Goal: Navigation & Orientation: Find specific page/section

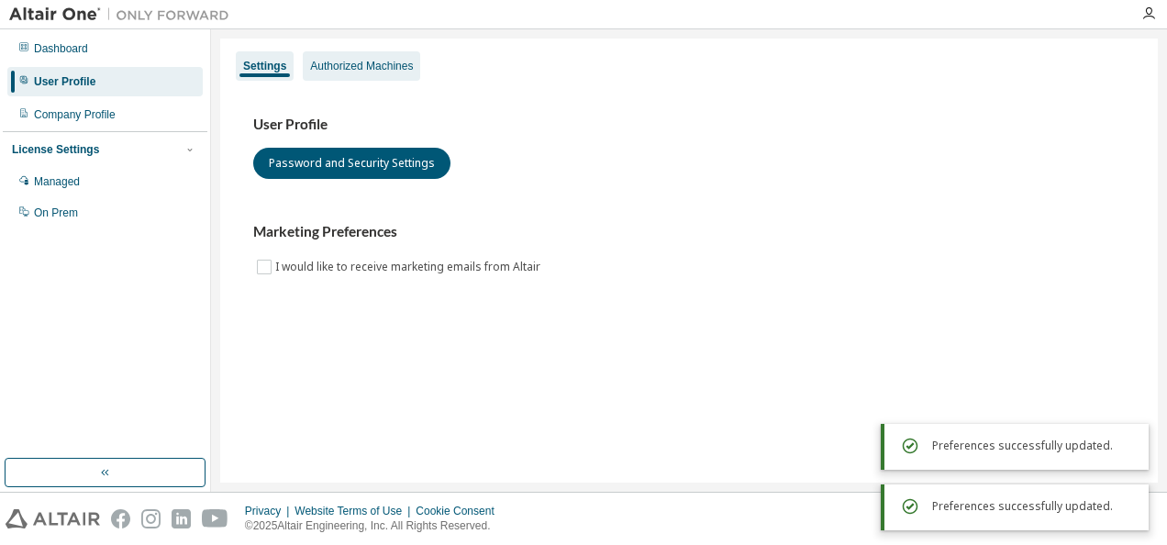
click at [360, 77] on div "Authorized Machines" at bounding box center [361, 65] width 117 height 29
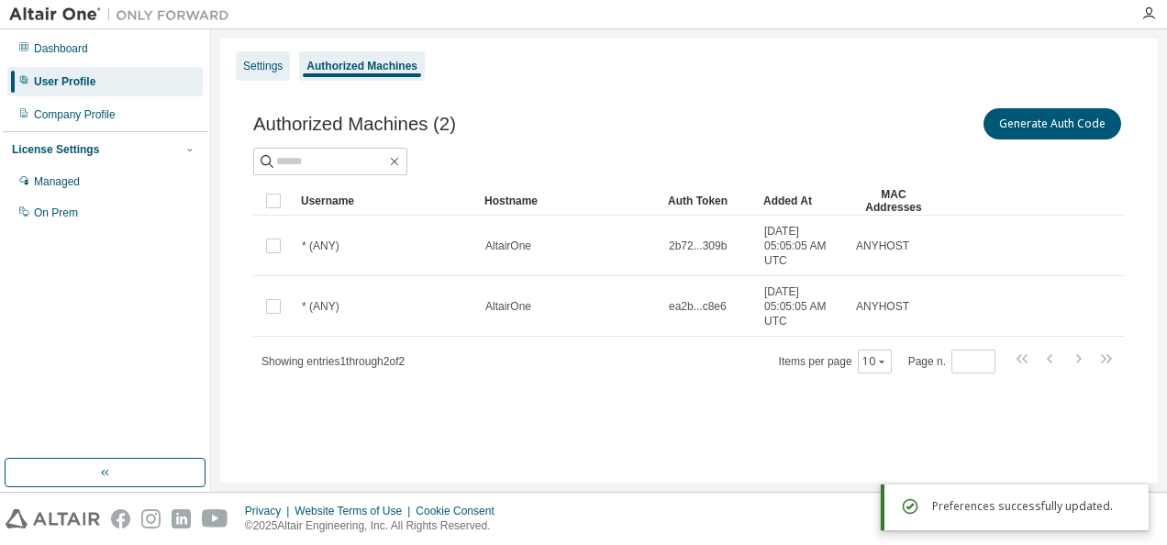
click at [273, 68] on div "Settings" at bounding box center [262, 66] width 39 height 15
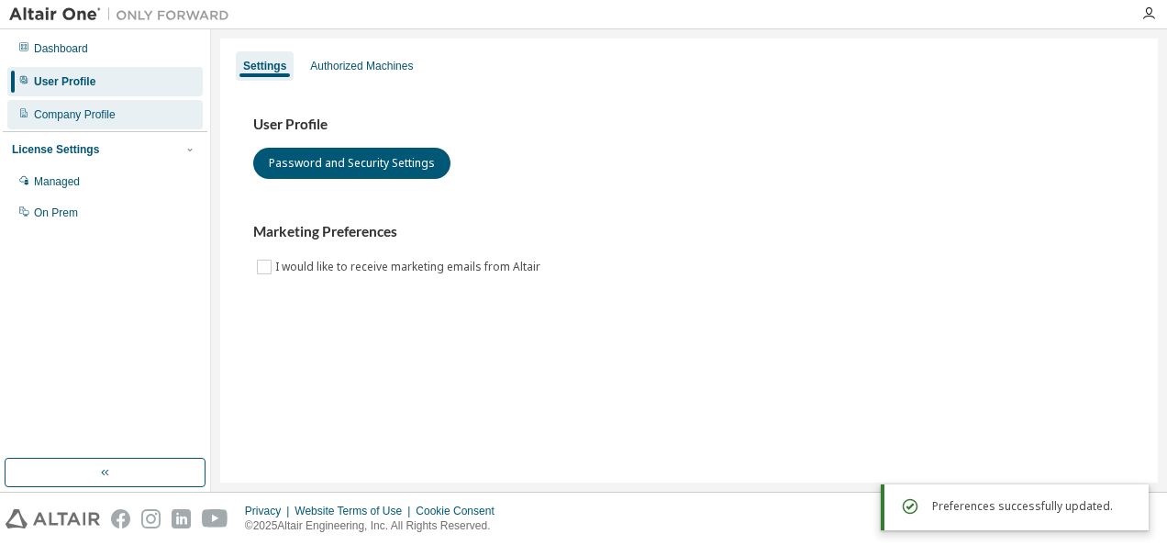
click at [125, 105] on div "Company Profile" at bounding box center [104, 114] width 195 height 29
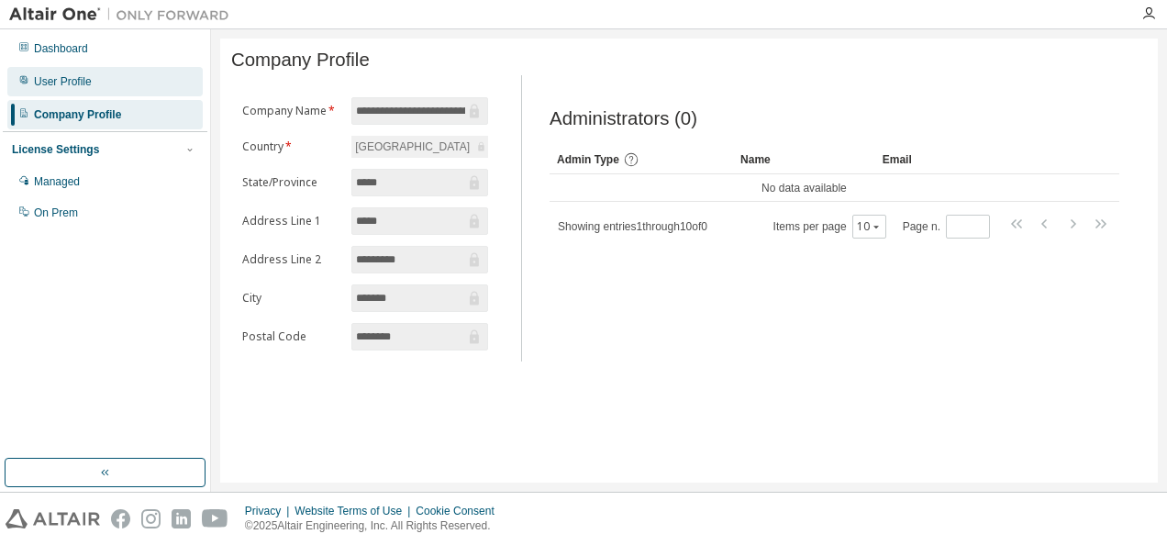
click at [123, 81] on div "User Profile" at bounding box center [104, 81] width 195 height 29
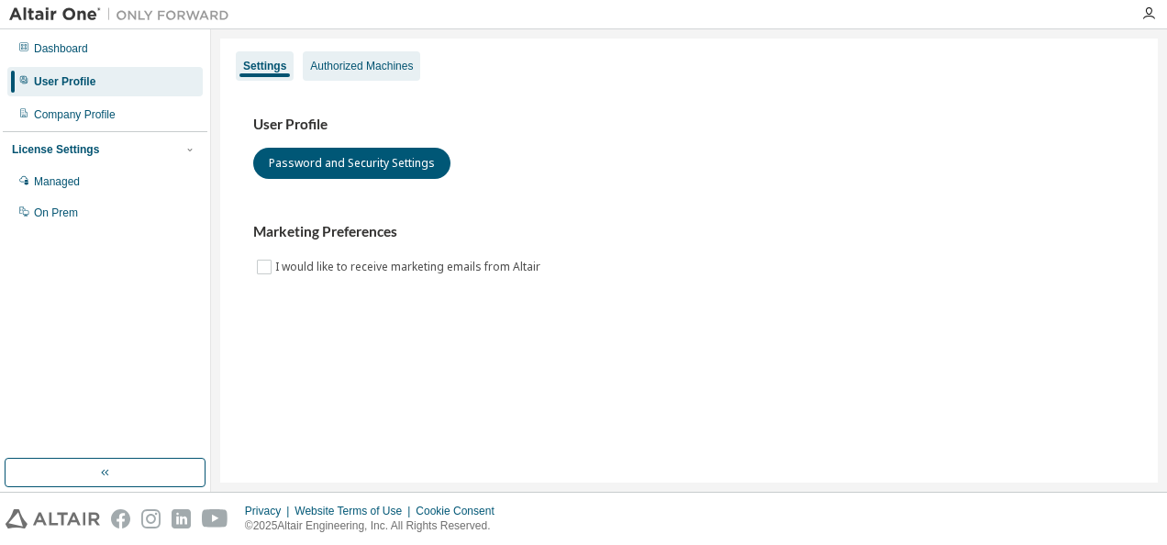
click at [351, 79] on div "Authorized Machines" at bounding box center [361, 65] width 117 height 29
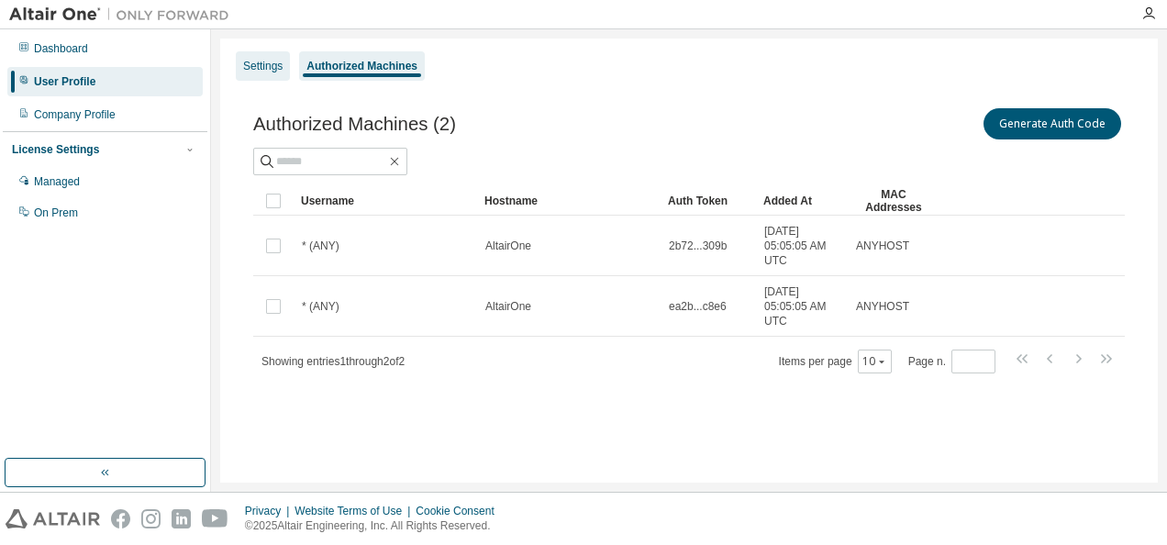
click at [272, 62] on div "Settings" at bounding box center [262, 66] width 39 height 15
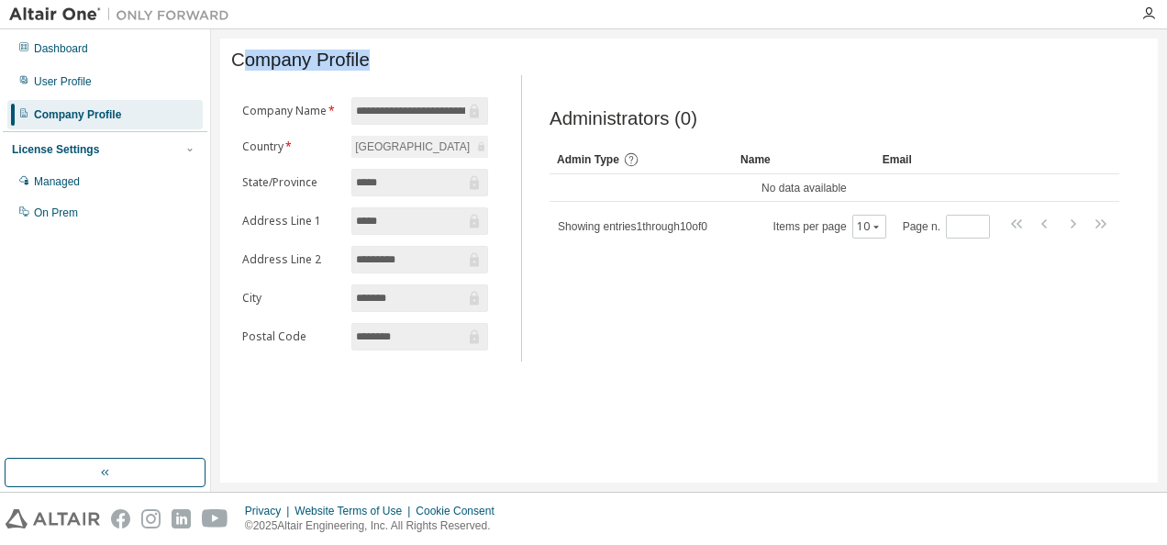
drag, startPoint x: 238, startPoint y: 67, endPoint x: 404, endPoint y: 76, distance: 166.3
click at [404, 75] on div "Company Profile" at bounding box center [689, 63] width 916 height 26
click at [365, 62] on span "Company Profile" at bounding box center [300, 60] width 139 height 21
drag, startPoint x: 365, startPoint y: 62, endPoint x: 222, endPoint y: 64, distance: 143.1
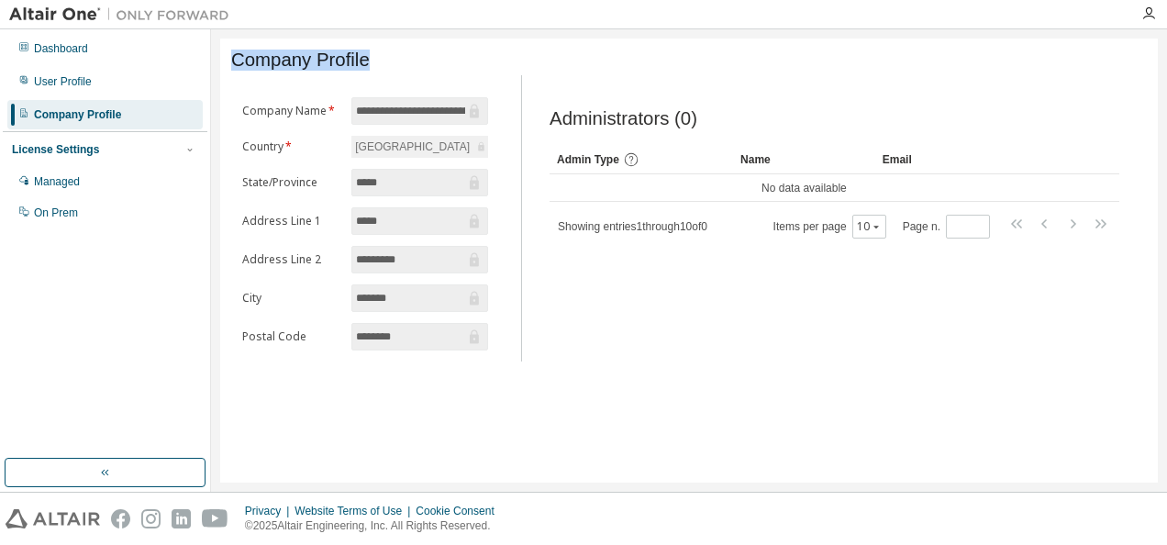
click at [222, 64] on div "**********" at bounding box center [689, 261] width 938 height 444
click at [234, 66] on span "Company Profile" at bounding box center [300, 60] width 139 height 21
drag, startPoint x: 234, startPoint y: 66, endPoint x: 384, endPoint y: 73, distance: 150.6
click at [384, 71] on div "Company Profile" at bounding box center [689, 60] width 916 height 21
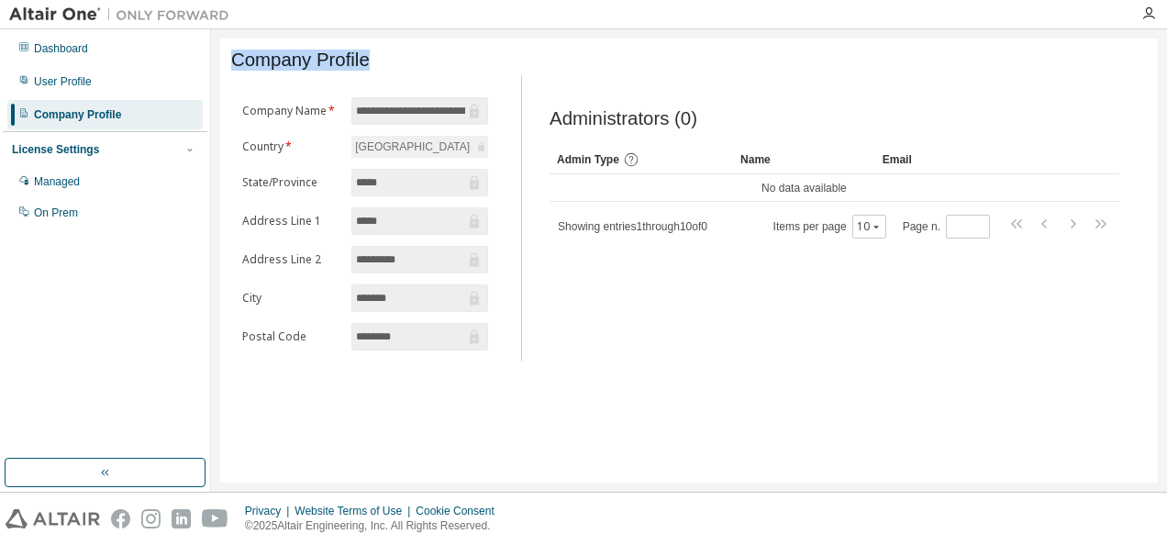
click at [384, 71] on div "Company Profile" at bounding box center [689, 60] width 916 height 21
click at [338, 62] on span "Company Profile" at bounding box center [300, 60] width 139 height 21
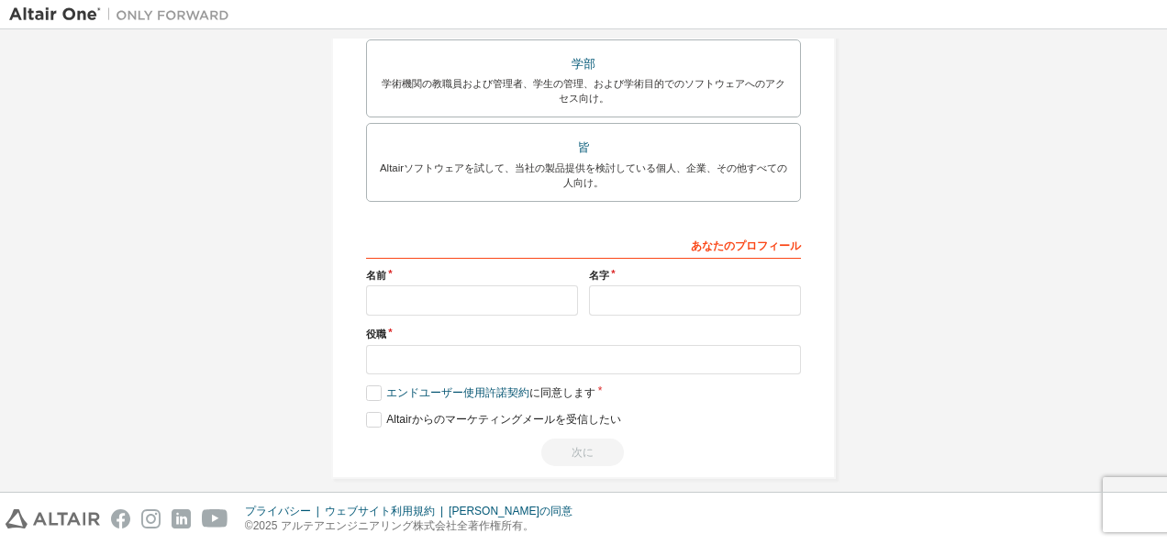
scroll to position [523, 0]
